Goal: Register for event/course

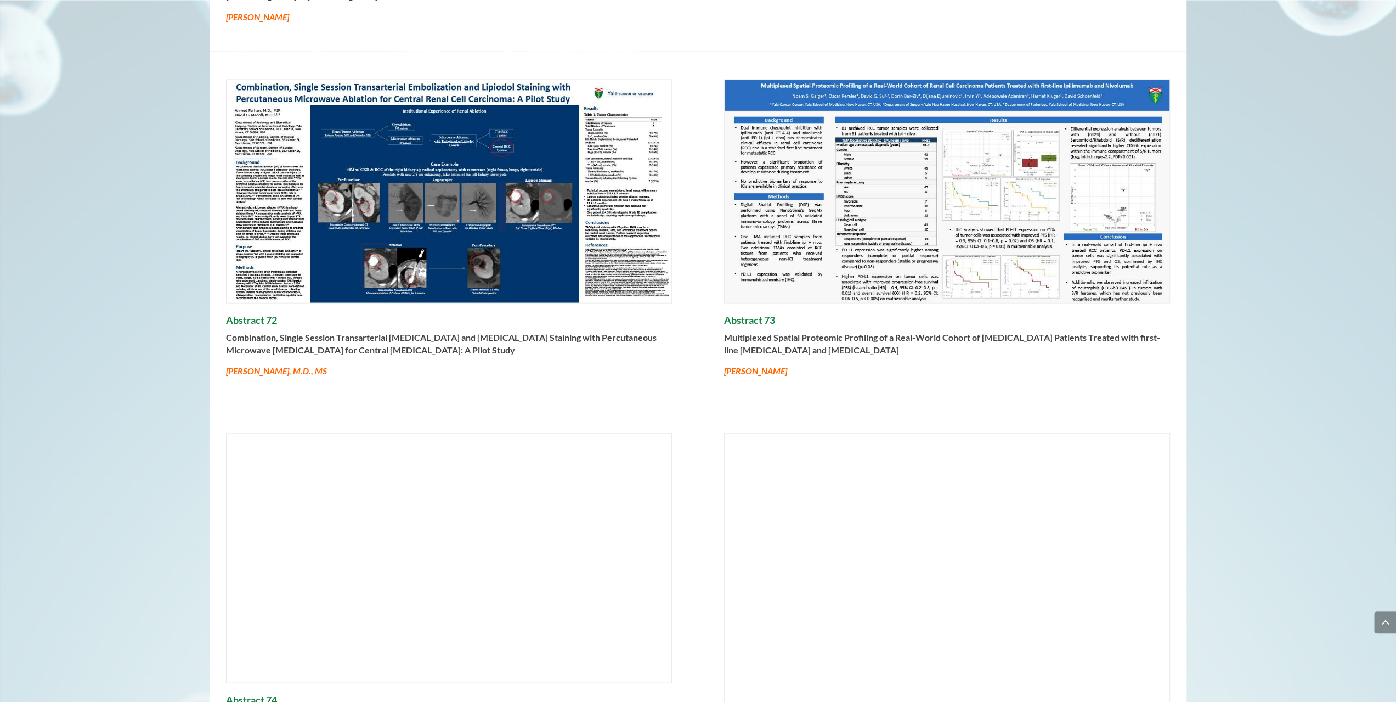
scroll to position [10303, 0]
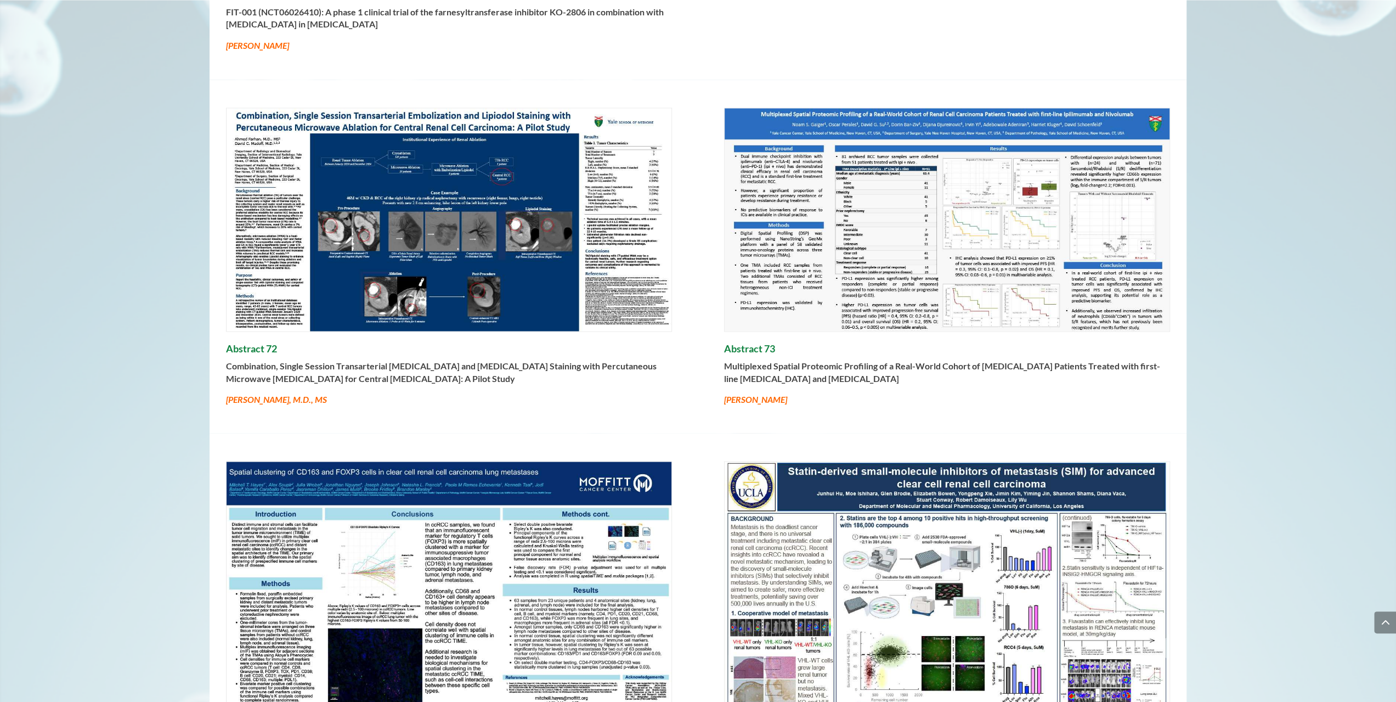
click at [745, 404] on em "Noam S. Gaiger" at bounding box center [755, 398] width 63 height 10
click at [749, 350] on h4 "Abstract 73" at bounding box center [947, 351] width 446 height 18
click at [828, 156] on img at bounding box center [947, 219] width 445 height 223
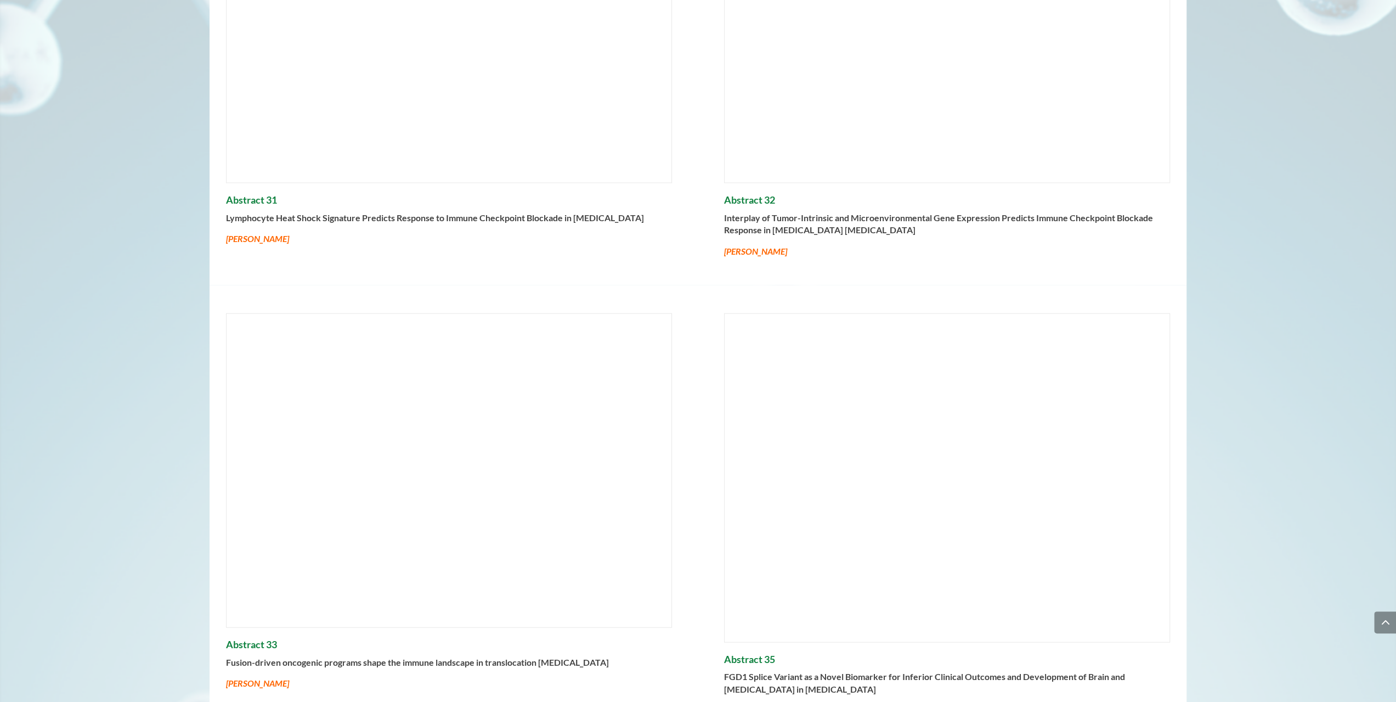
scroll to position [0, 0]
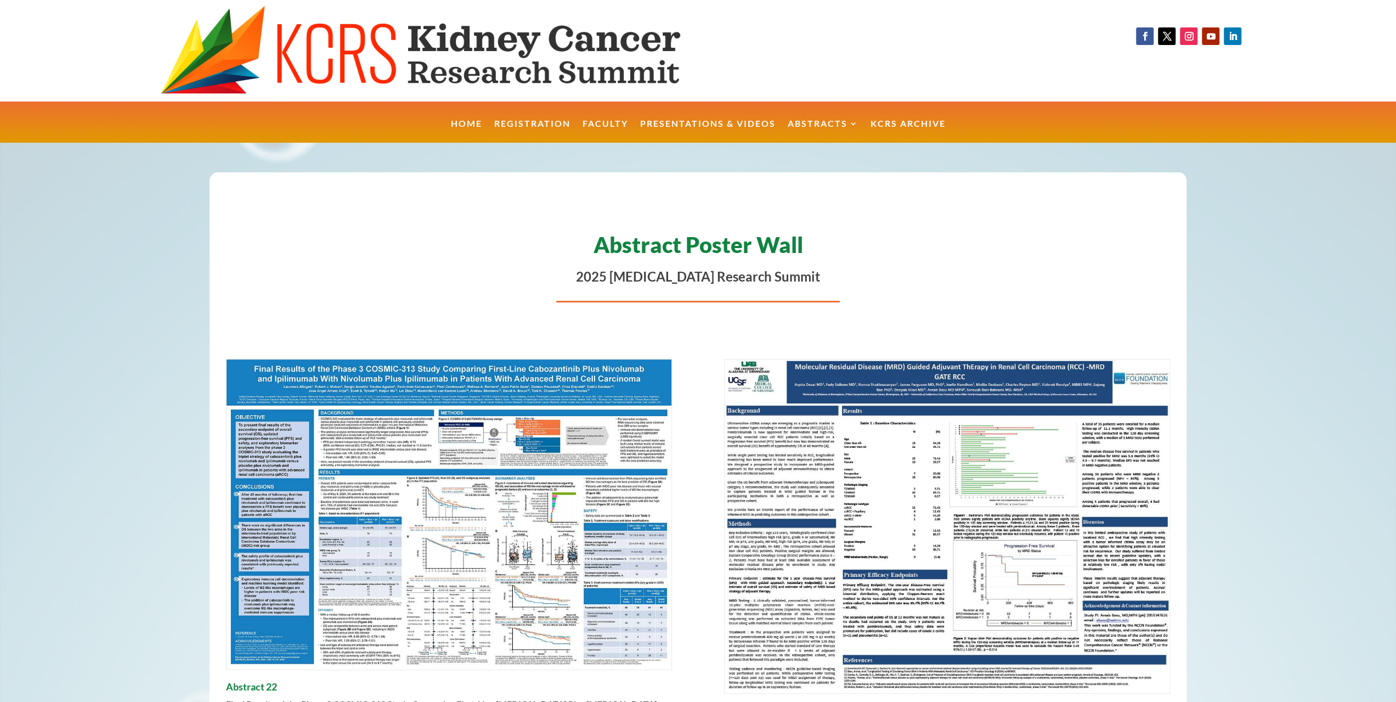
click at [374, 49] on img at bounding box center [453, 50] width 584 height 91
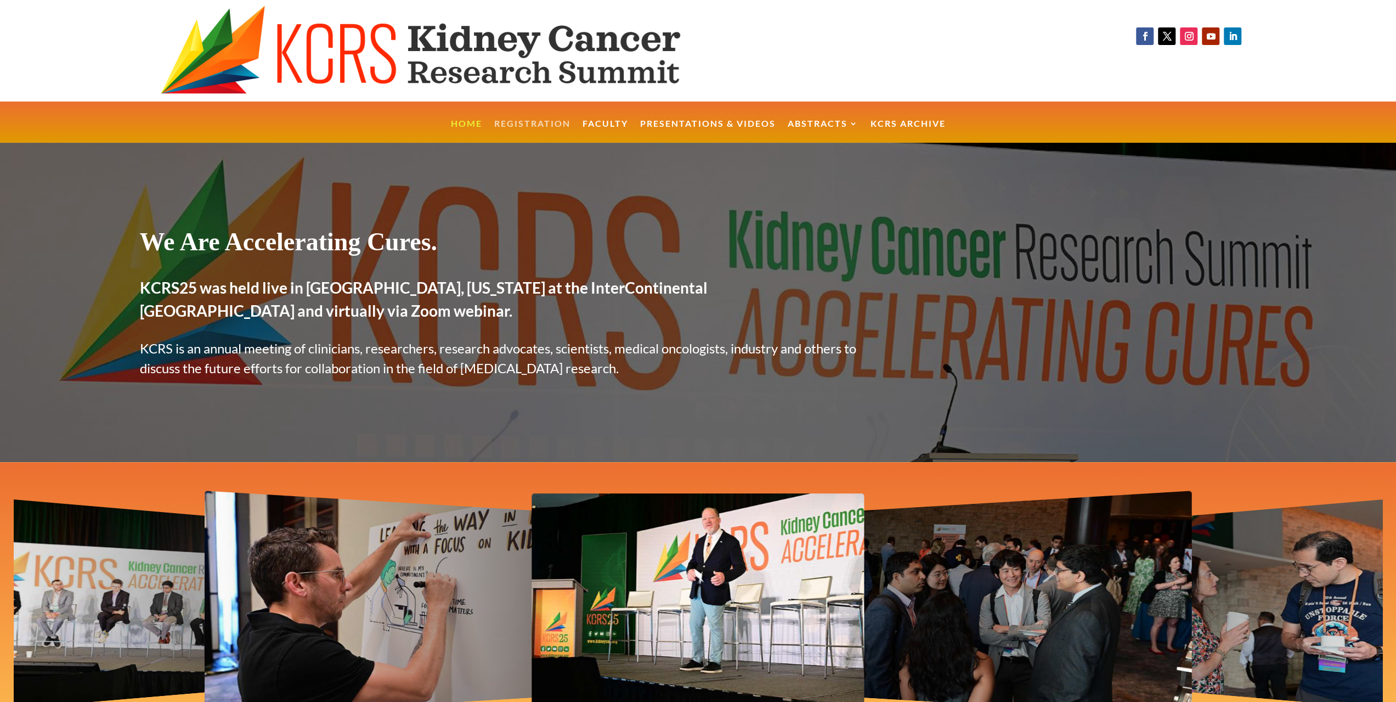
click at [506, 121] on link "Registration" at bounding box center [532, 132] width 76 height 24
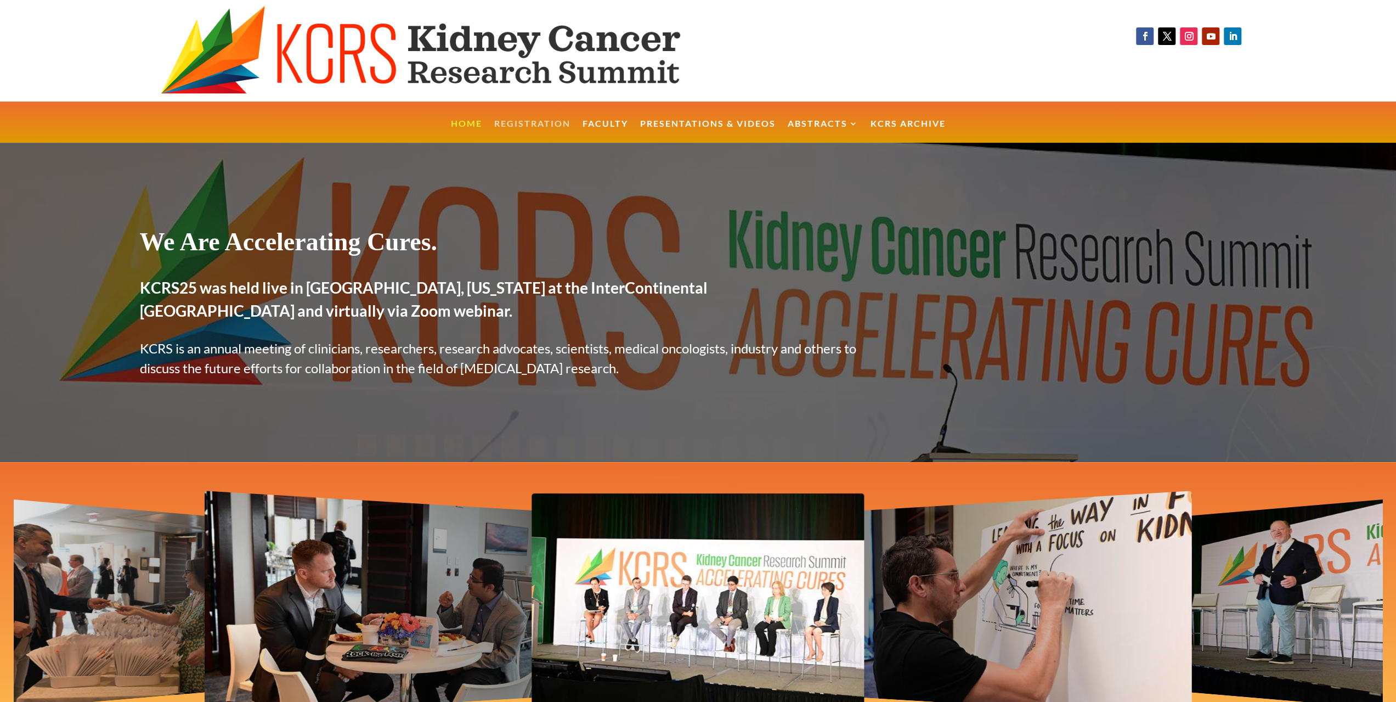
click at [544, 122] on link "Registration" at bounding box center [532, 132] width 76 height 24
